Goal: Information Seeking & Learning: Learn about a topic

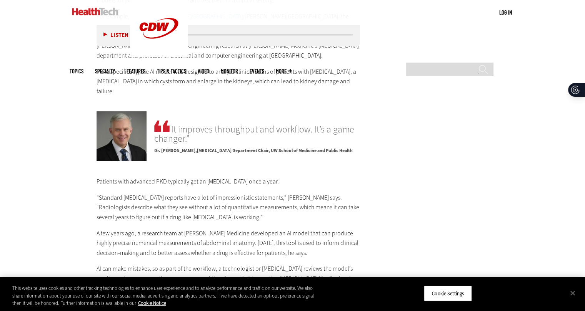
scroll to position [1733, 0]
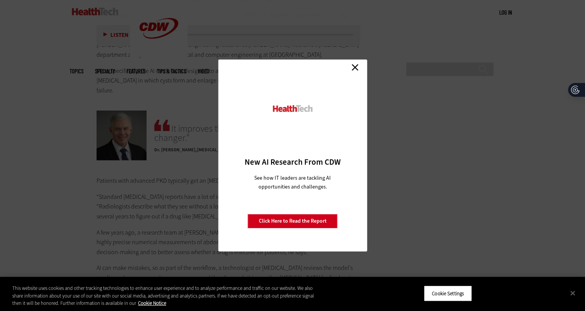
click at [357, 65] on link "Close" at bounding box center [355, 67] width 12 height 12
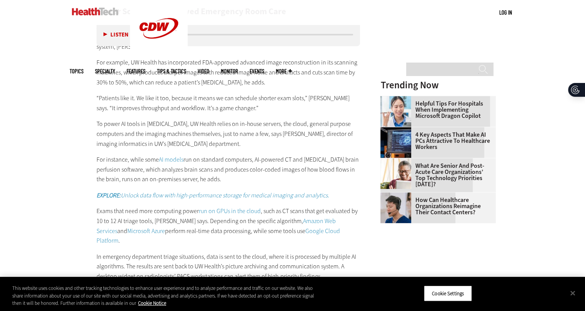
scroll to position [864, 0]
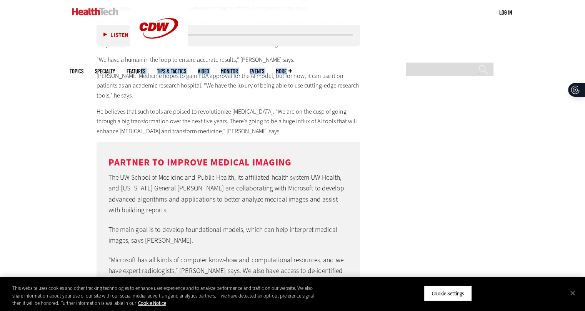
scroll to position [1939, 5]
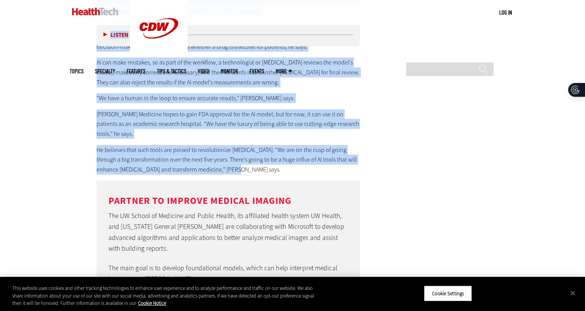
drag, startPoint x: 93, startPoint y: 102, endPoint x: 231, endPoint y: 137, distance: 142.1
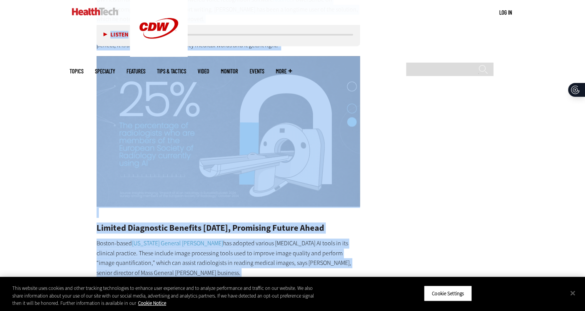
scroll to position [1149, 3]
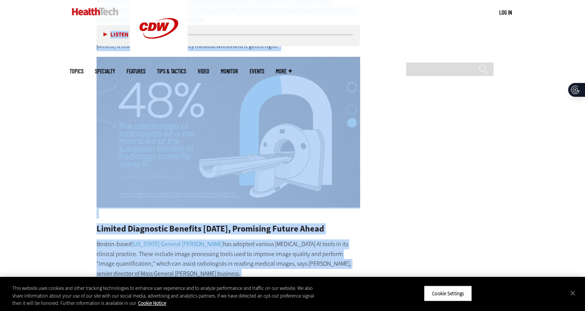
copy article "How Can AI Help Transform [MEDICAL_DATA]? Radiologists are adopting and develop…"
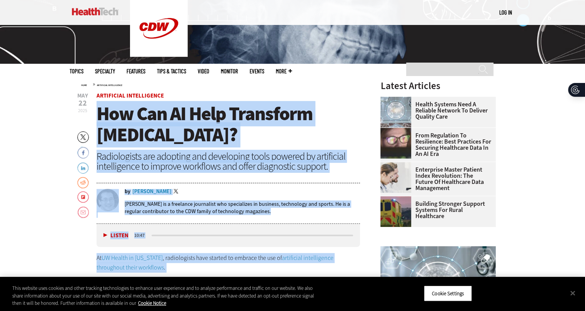
scroll to position [198, 3]
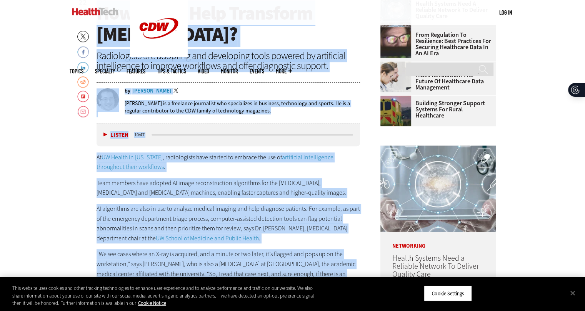
scroll to position [508, 3]
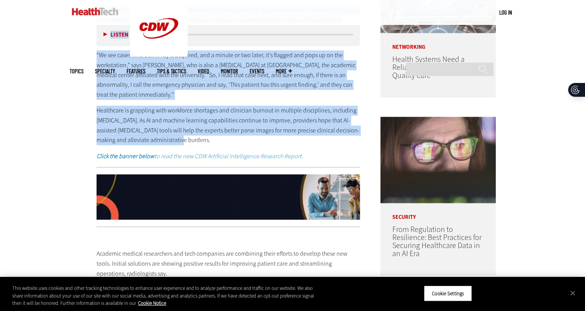
drag, startPoint x: 91, startPoint y: 120, endPoint x: 265, endPoint y: 139, distance: 175.5
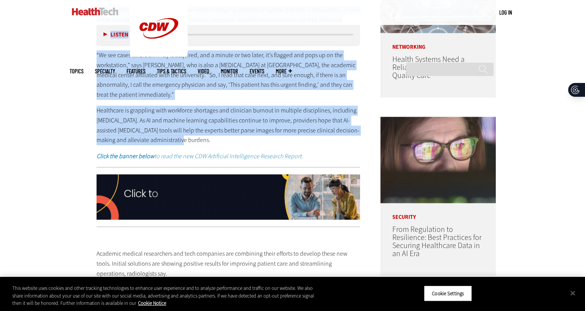
copy article "How Can AI Help Transform [MEDICAL_DATA]? Radiologists are adopting and develop…"
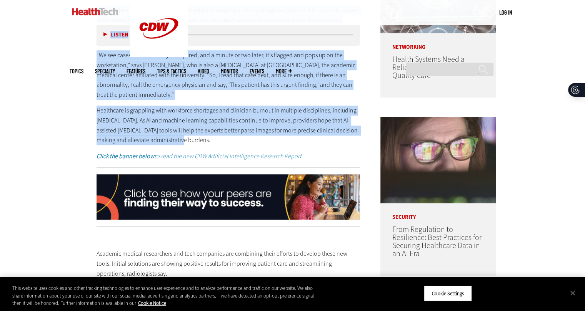
copy article "How Can AI Help Transform [MEDICAL_DATA]? Radiologists are adopting and develop…"
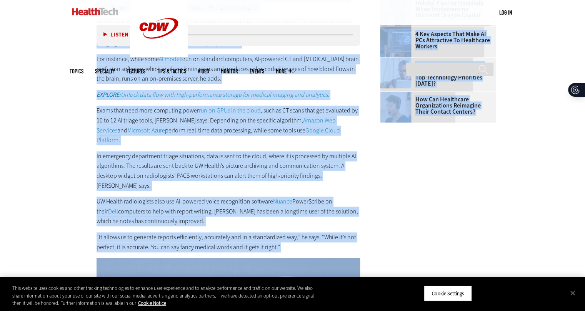
scroll to position [981, 3]
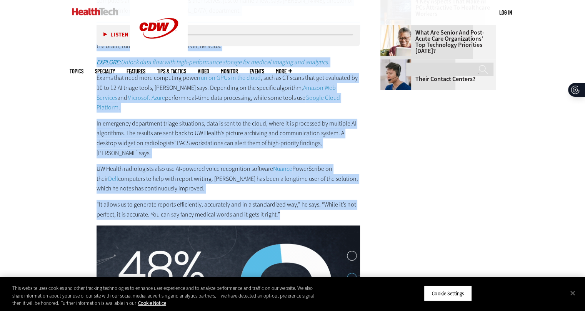
drag, startPoint x: 91, startPoint y: 148, endPoint x: 295, endPoint y: 196, distance: 209.3
copy div "Loremips dolorsi ametconsect adi elit seddoeius tem incididun utlab etdolor ma …"
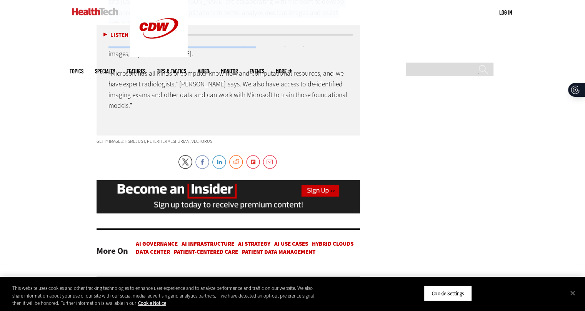
scroll to position [2012, 6]
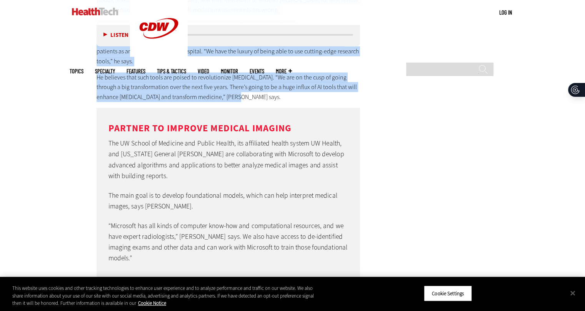
drag, startPoint x: 85, startPoint y: 102, endPoint x: 237, endPoint y: 66, distance: 156.4
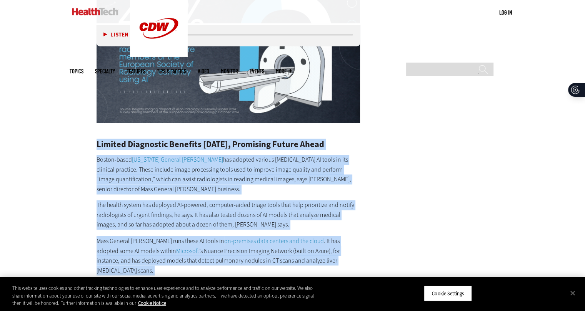
scroll to position [1235, 6]
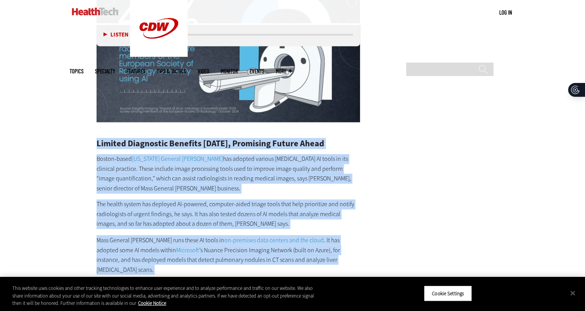
copy div "Loremip Dolorsitam Consecte Adipi, Elitseddo Eiusmo Tempo Incidi-utlab Etdolore…"
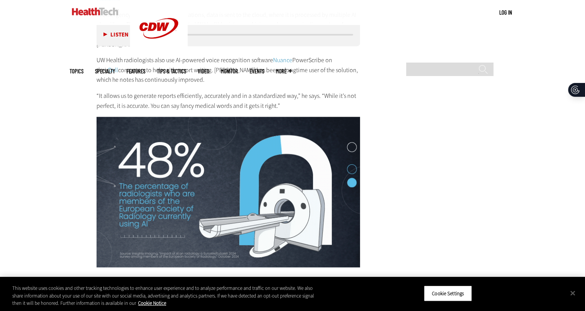
scroll to position [1059, 6]
